Goal: Task Accomplishment & Management: Manage account settings

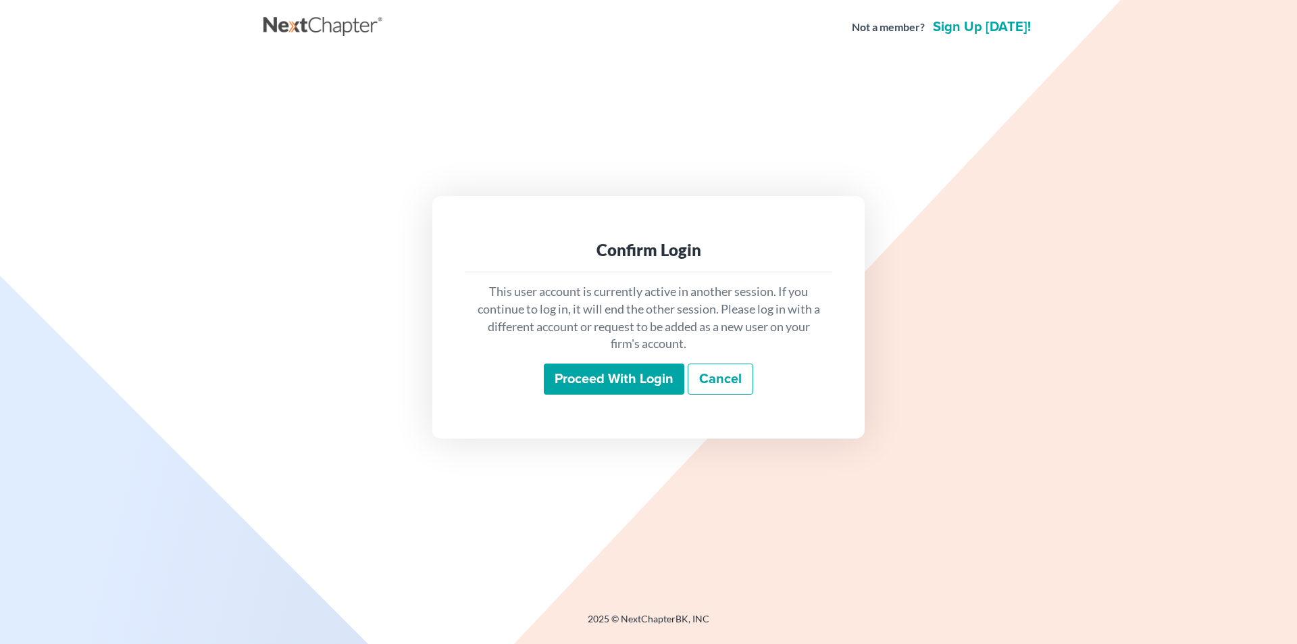
click at [609, 386] on input "Proceed with login" at bounding box center [614, 378] width 141 height 31
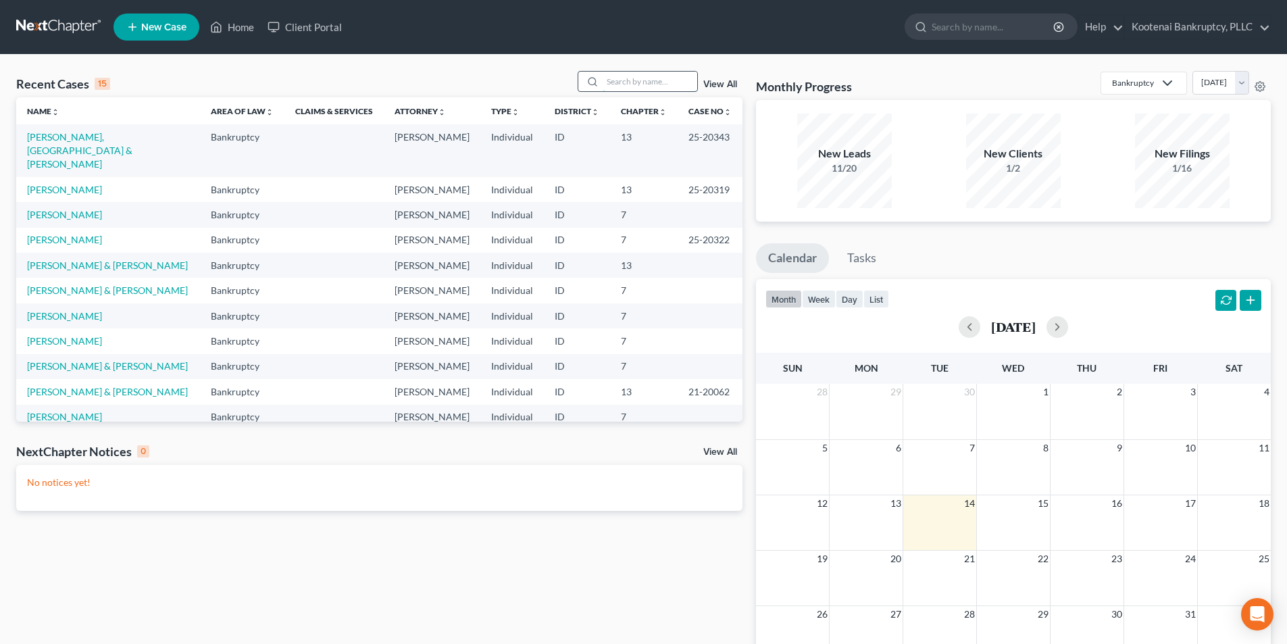
click at [612, 74] on input "search" at bounding box center [650, 82] width 95 height 20
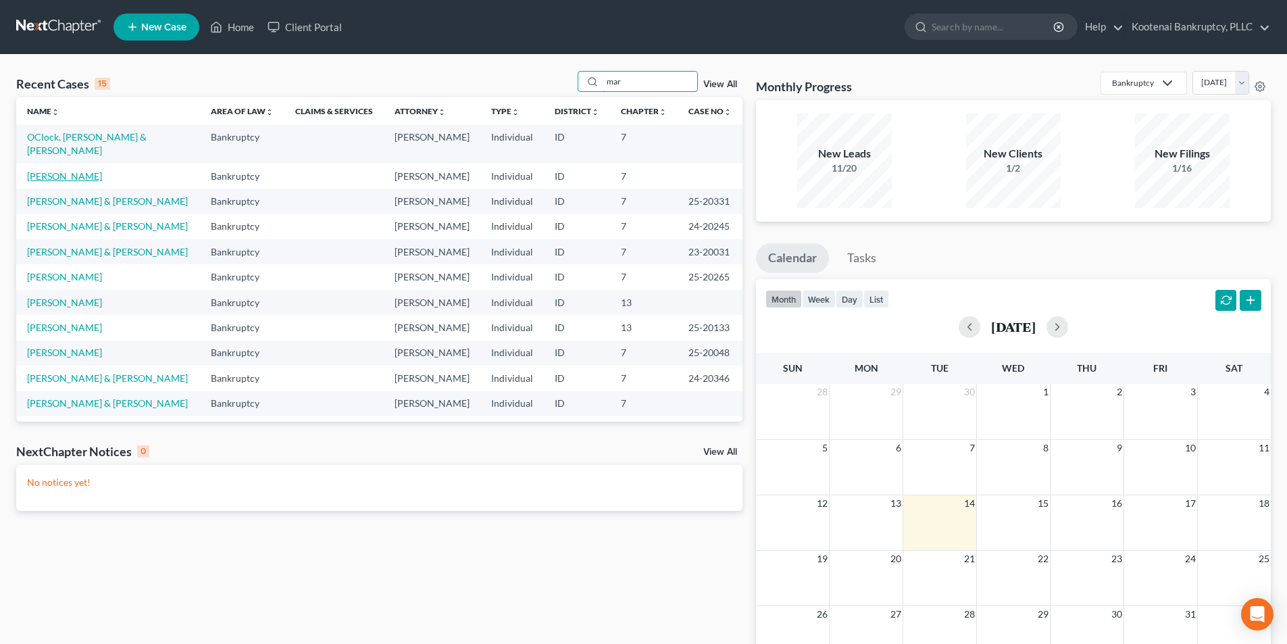
type input "mar"
click at [91, 170] on link "Marquez, Ashley" at bounding box center [64, 175] width 75 height 11
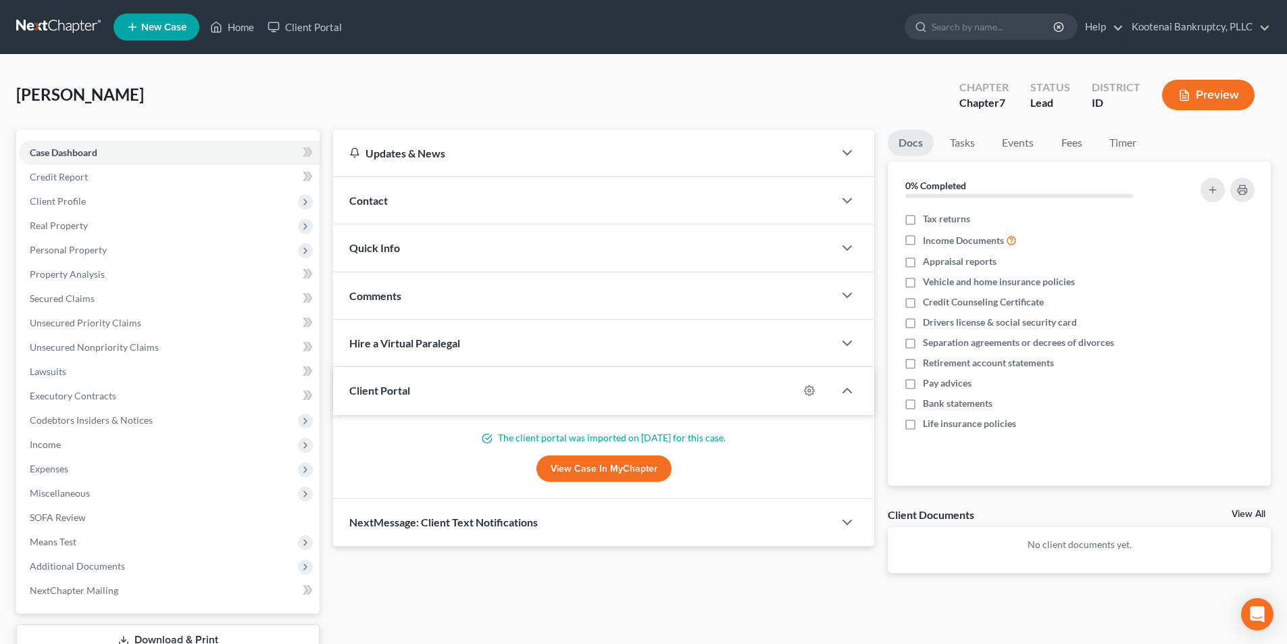
click at [1243, 513] on link "View All" at bounding box center [1249, 513] width 34 height 9
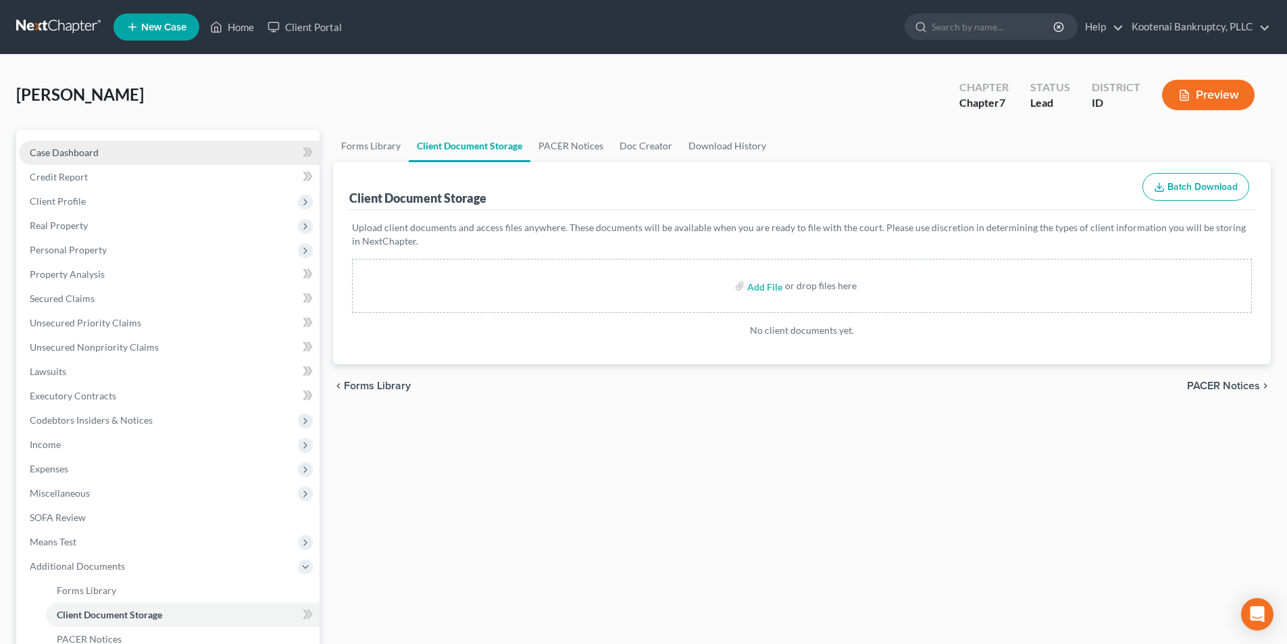
drag, startPoint x: 164, startPoint y: 142, endPoint x: 163, endPoint y: 149, distance: 6.9
click at [164, 143] on link "Case Dashboard" at bounding box center [169, 153] width 301 height 24
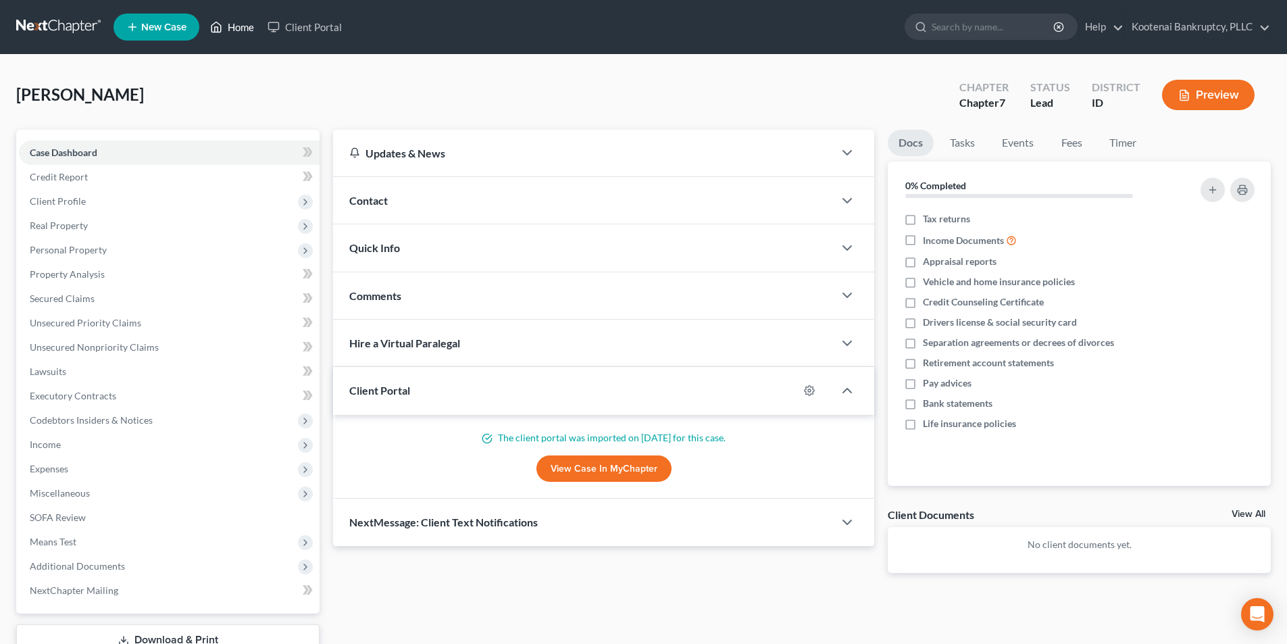
click at [224, 26] on link "Home" at bounding box center [231, 27] width 57 height 24
